Goal: Information Seeking & Learning: Learn about a topic

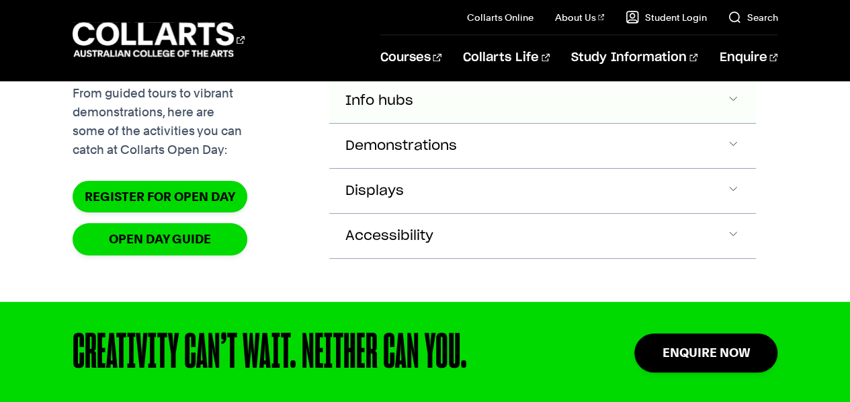
scroll to position [1378, 0]
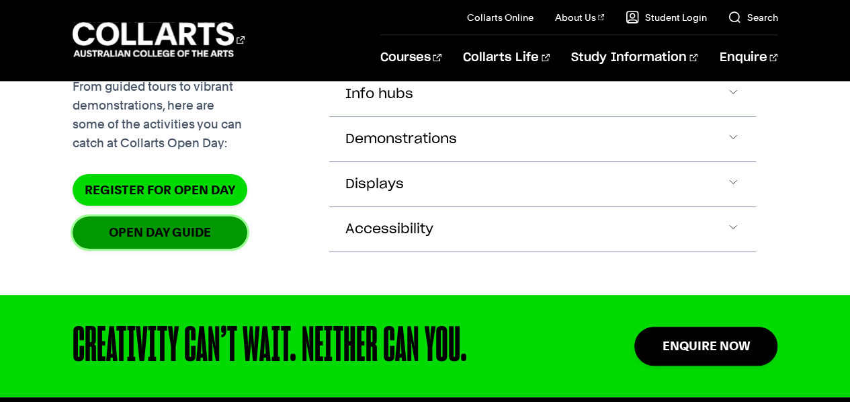
click at [206, 248] on link "OPEN DAY GUIDE" at bounding box center [160, 232] width 175 height 32
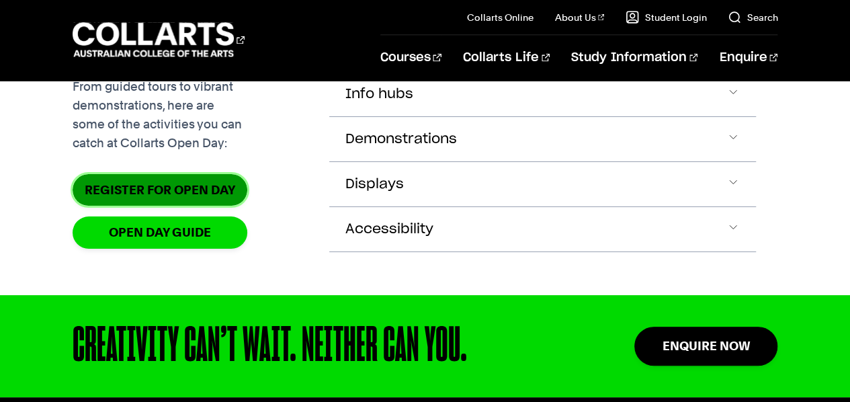
click at [202, 206] on link "Register for Open Day" at bounding box center [160, 190] width 175 height 32
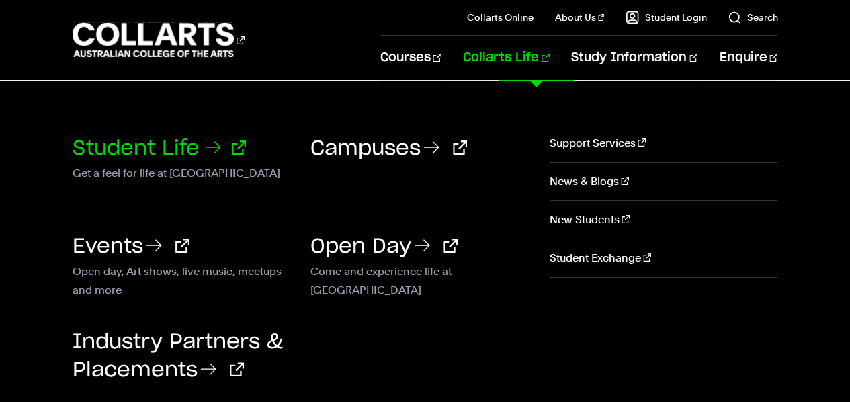
click at [192, 156] on link "Student Life" at bounding box center [159, 148] width 173 height 20
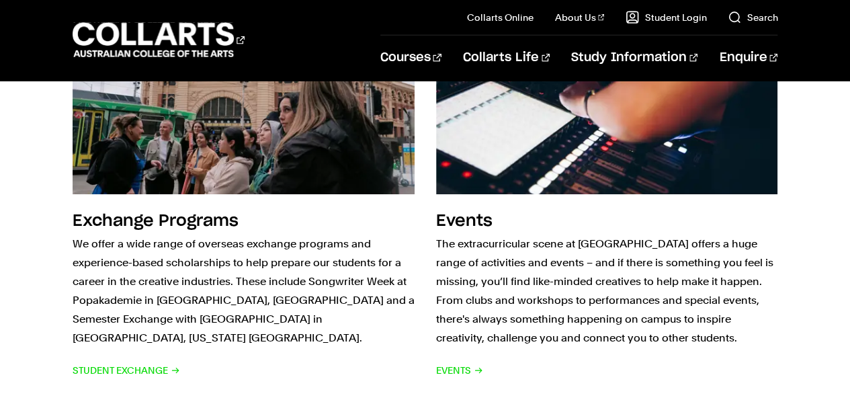
scroll to position [1736, 0]
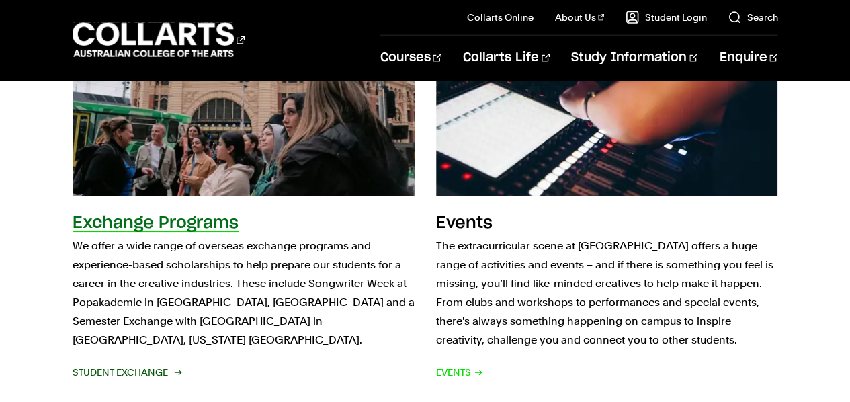
click at [208, 215] on h2 "Exchange Programs" at bounding box center [156, 223] width 166 height 16
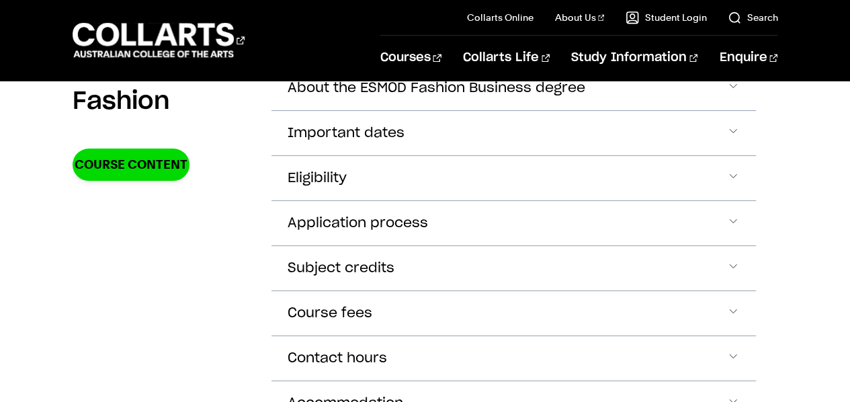
scroll to position [3407, 0]
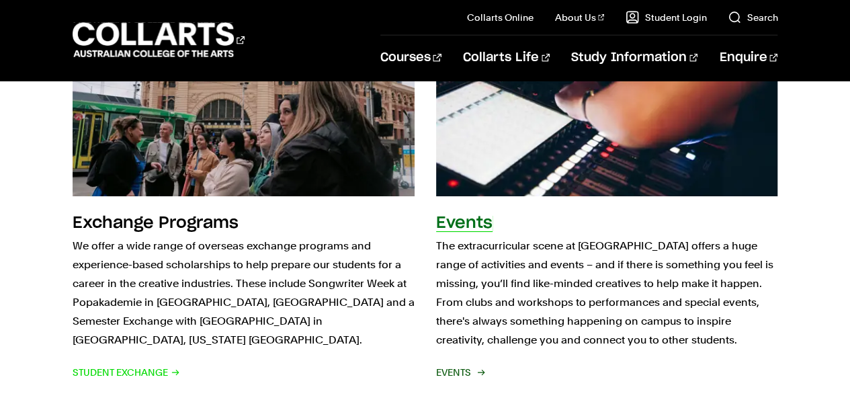
click at [459, 215] on h2 "Events" at bounding box center [464, 223] width 56 height 16
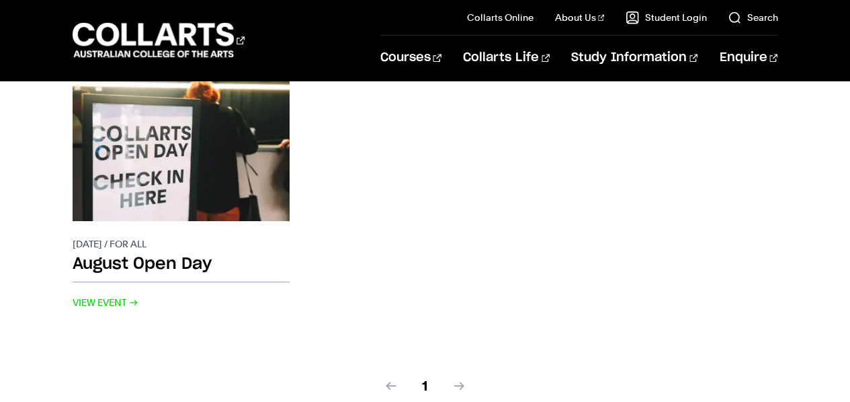
scroll to position [652, 0]
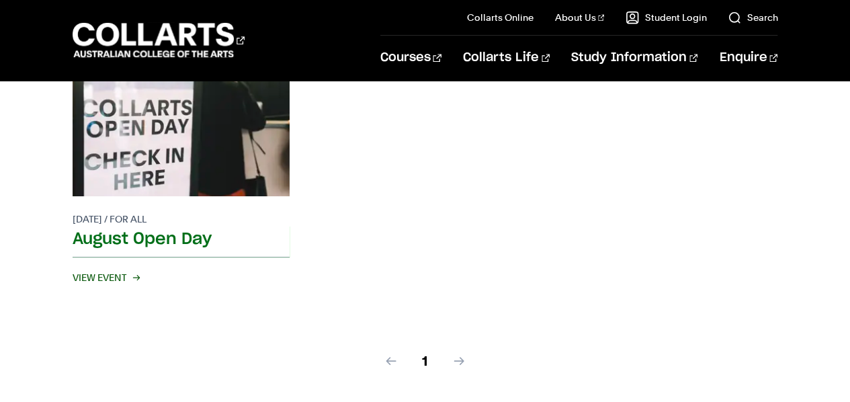
click at [100, 280] on span "View Event" at bounding box center [106, 277] width 66 height 19
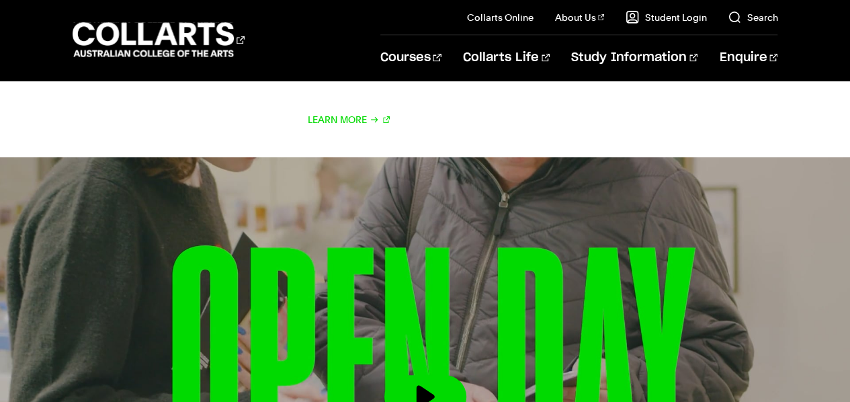
scroll to position [1334, 0]
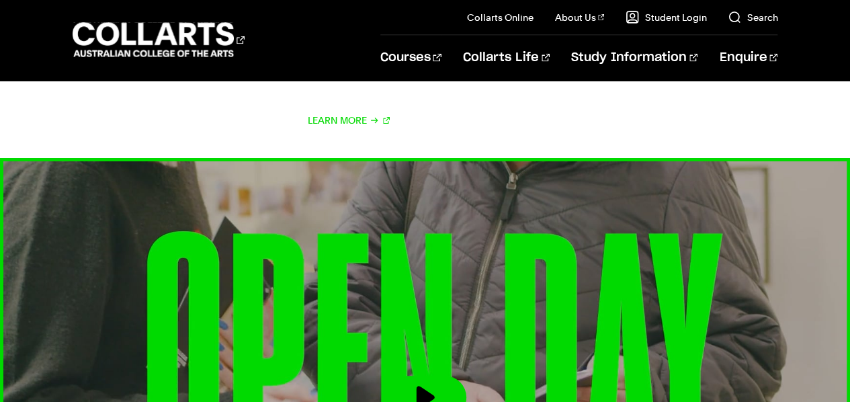
click at [381, 242] on img at bounding box center [426, 397] width 936 height 526
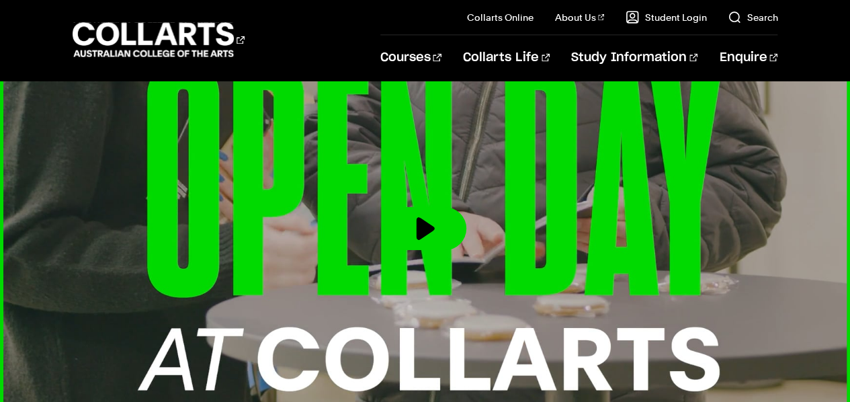
scroll to position [1503, 0]
click at [421, 222] on button at bounding box center [426, 227] width 82 height 43
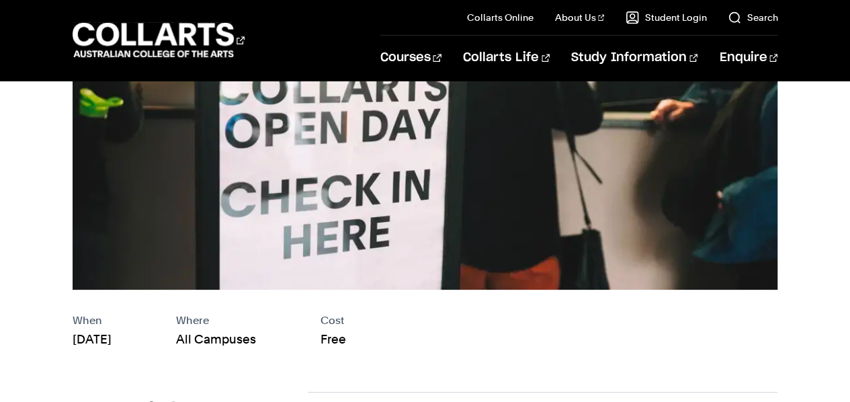
scroll to position [206, 0]
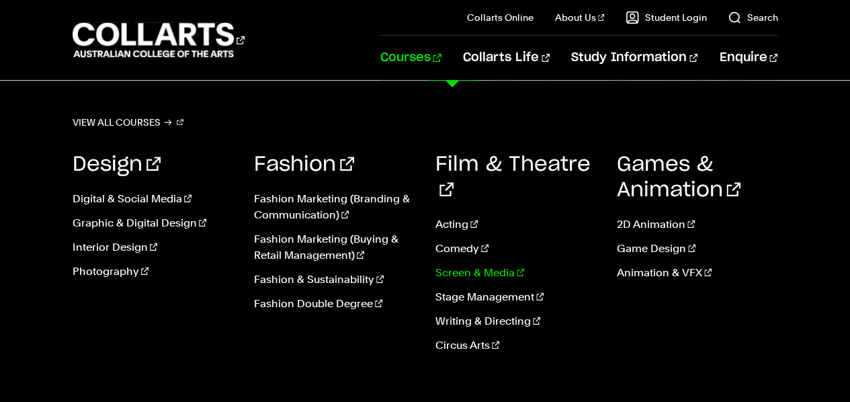
click at [489, 265] on link "Screen & Media" at bounding box center [516, 273] width 161 height 16
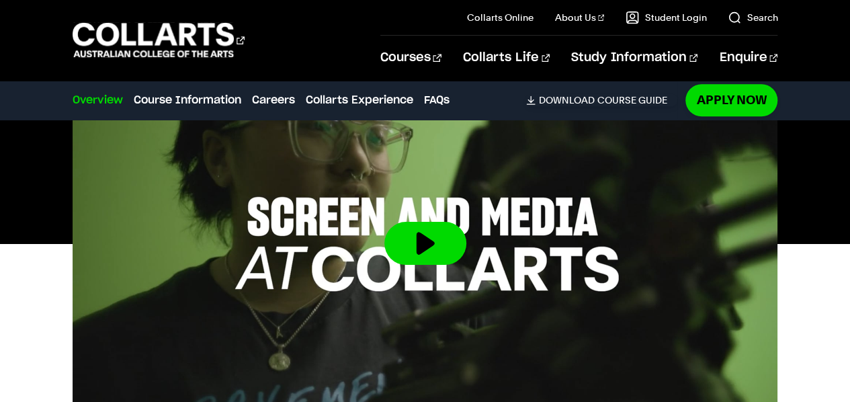
scroll to position [459, 0]
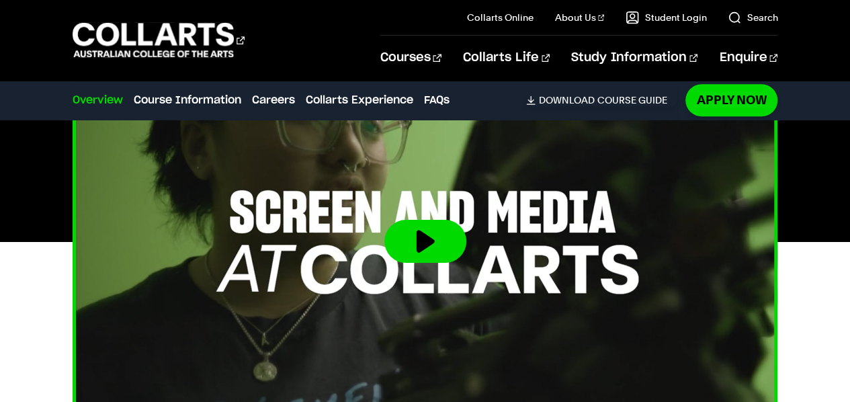
click at [422, 249] on button at bounding box center [426, 241] width 82 height 43
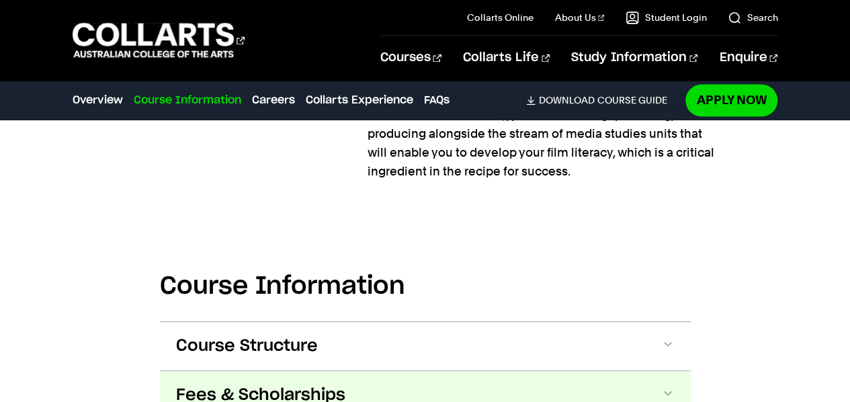
scroll to position [1175, 0]
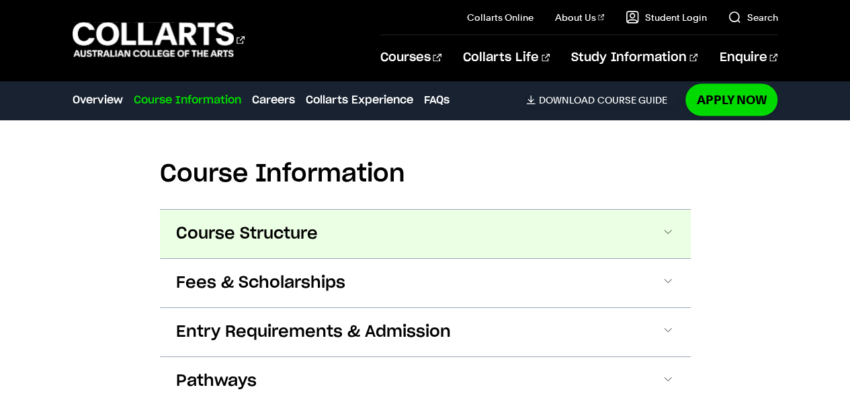
click at [644, 245] on button "Course Structure" at bounding box center [425, 234] width 531 height 48
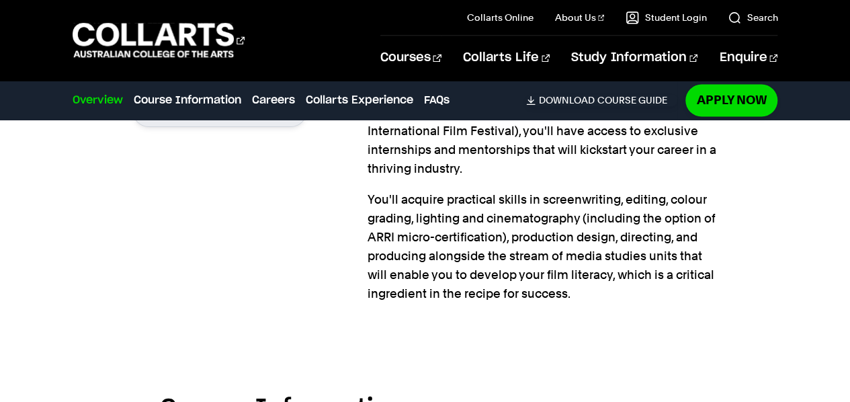
scroll to position [1095, 0]
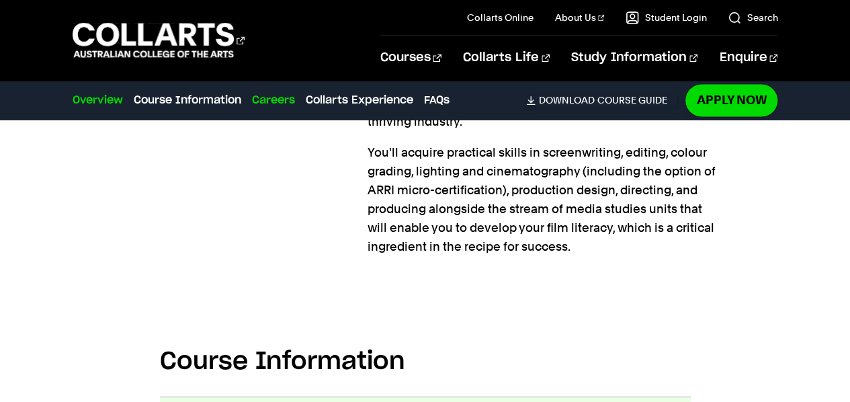
click at [274, 93] on link "Careers" at bounding box center [273, 100] width 43 height 16
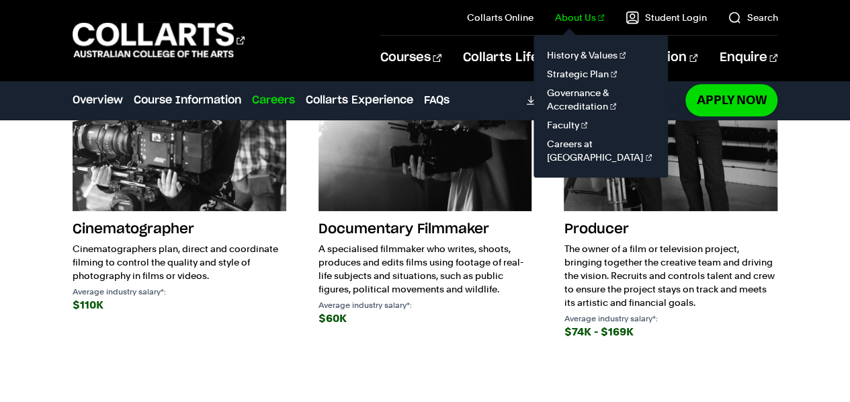
scroll to position [3031, 0]
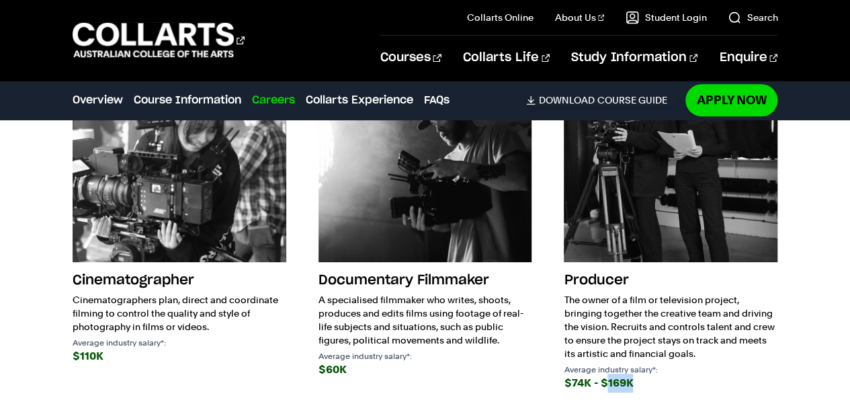
drag, startPoint x: 636, startPoint y: 356, endPoint x: 606, endPoint y: 357, distance: 29.6
click at [606, 374] on div "$74K - $169K" at bounding box center [671, 383] width 214 height 19
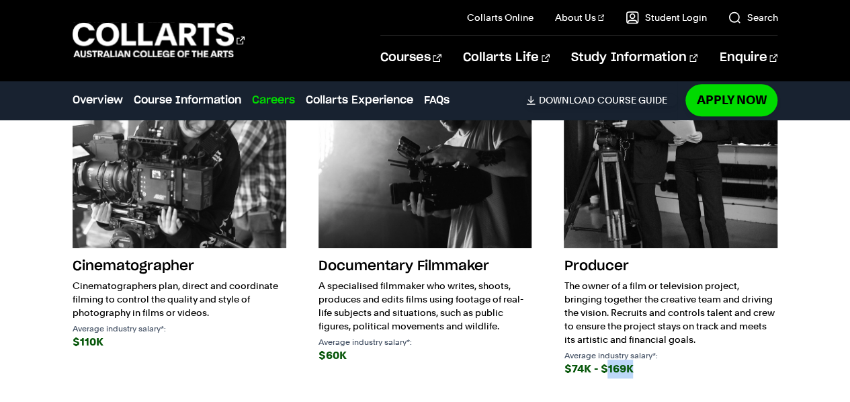
scroll to position [3046, 0]
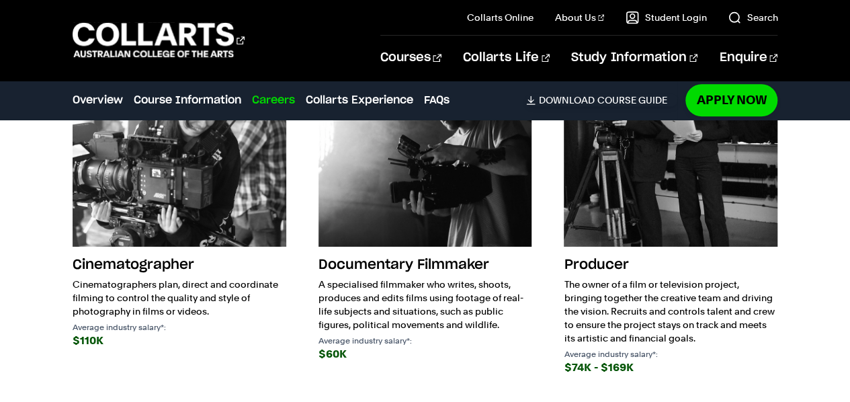
click at [612, 306] on p "The owner of a film or television project, bringing together the creative team …" at bounding box center [671, 311] width 214 height 67
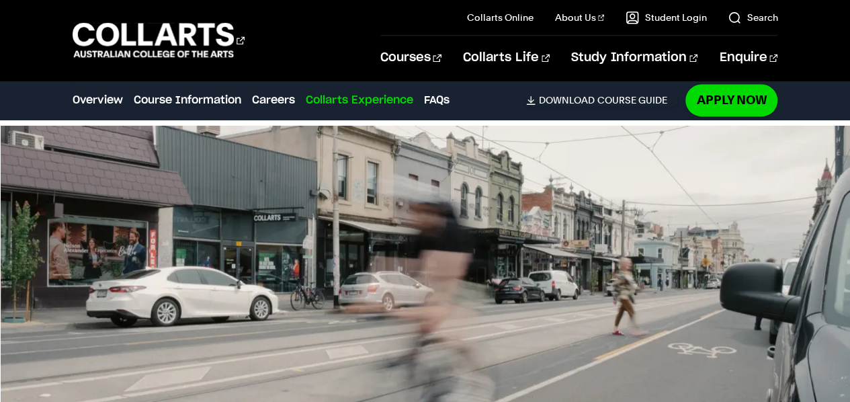
scroll to position [3478, 0]
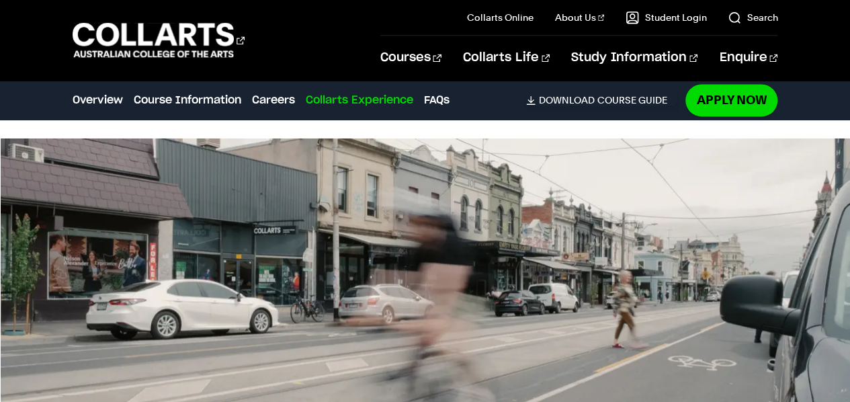
click at [719, 251] on img at bounding box center [426, 287] width 850 height 299
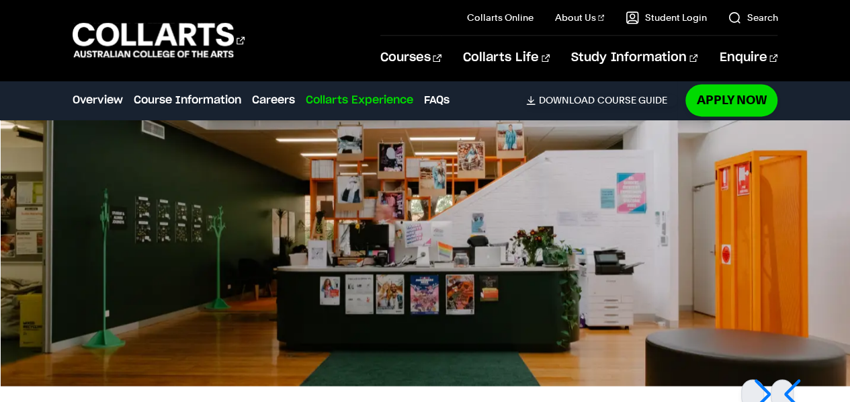
scroll to position [3475, 0]
